Goal: Transaction & Acquisition: Subscribe to service/newsletter

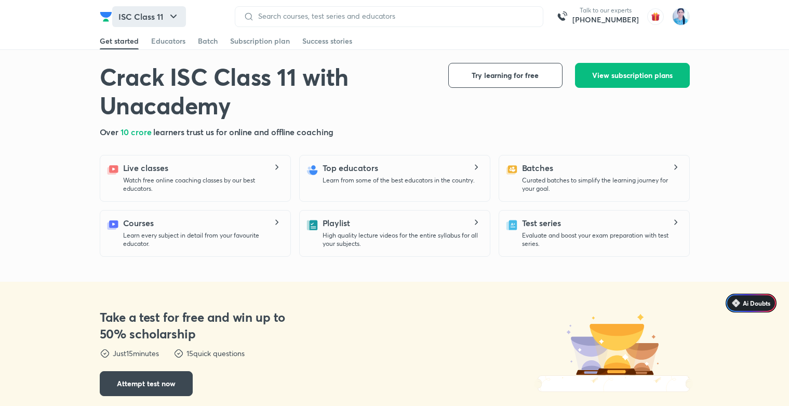
click at [132, 20] on button "ISC Class 11" at bounding box center [149, 16] width 74 height 21
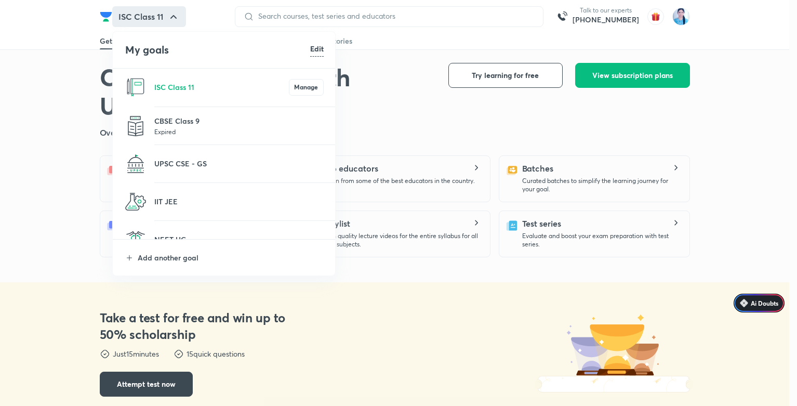
click at [174, 263] on li "Add another goal" at bounding box center [224, 257] width 223 height 36
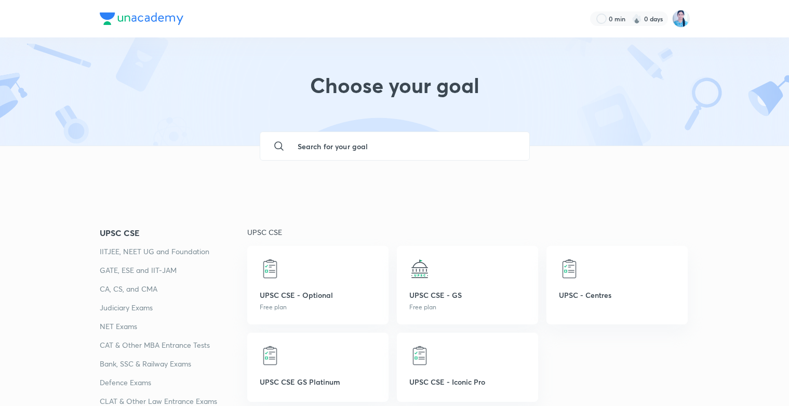
click at [407, 154] on input "text" at bounding box center [405, 146] width 232 height 28
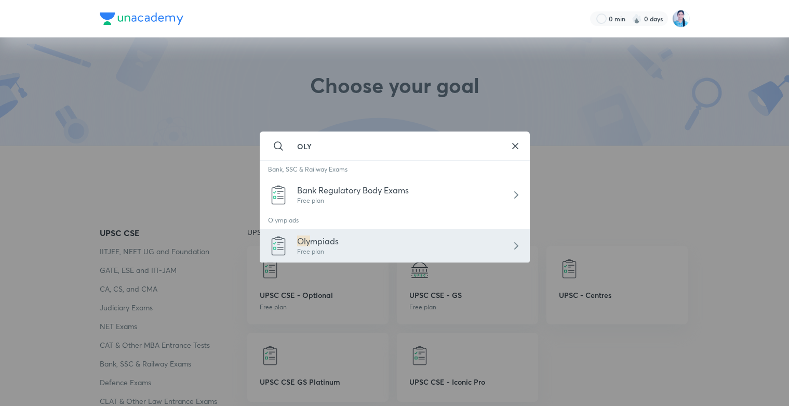
click at [337, 243] on span "mpiads" at bounding box center [324, 240] width 29 height 11
type input "Olympiads"
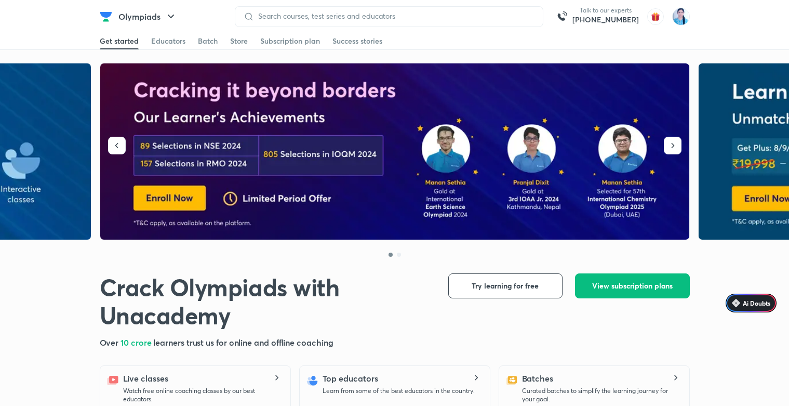
click at [265, 49] on div "Get started Educators Batch Store Subscription plan Success stories" at bounding box center [394, 41] width 789 height 17
click at [265, 44] on div "Subscription plan" at bounding box center [290, 41] width 60 height 10
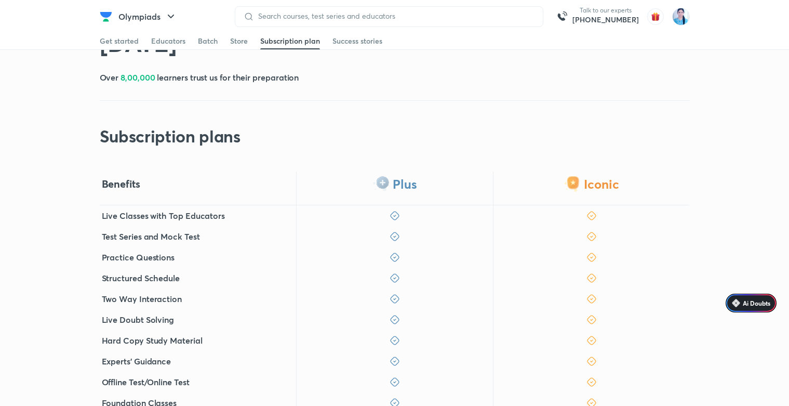
scroll to position [187, 0]
